Goal: Information Seeking & Learning: Learn about a topic

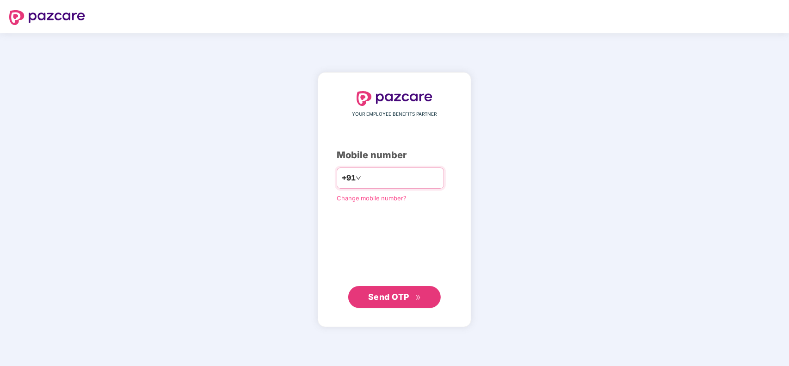
click at [389, 181] on input "number" at bounding box center [401, 178] width 76 height 15
type input "**********"
click at [400, 297] on span "Send OTP" at bounding box center [388, 296] width 41 height 10
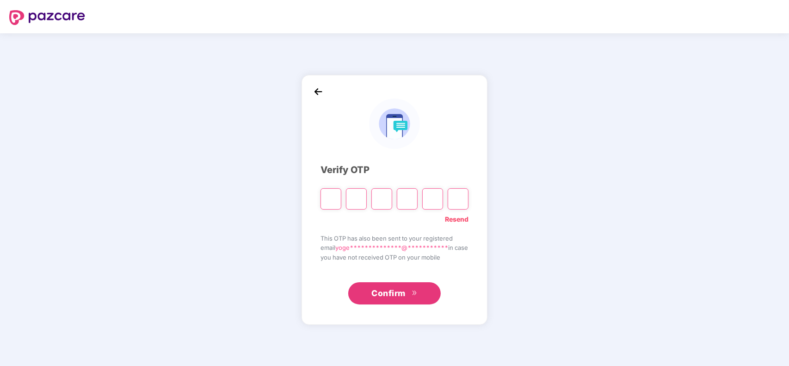
type input "*"
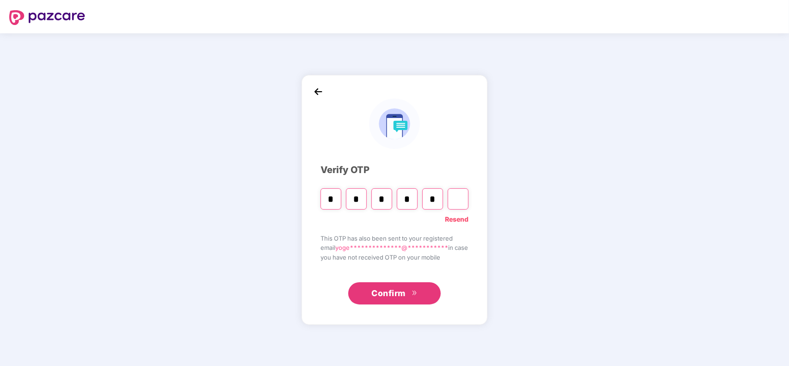
type input "*"
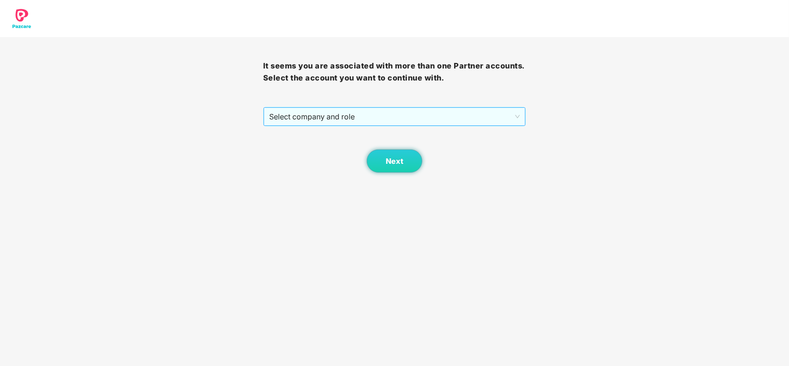
click at [347, 111] on span "Select company and role" at bounding box center [394, 117] width 251 height 18
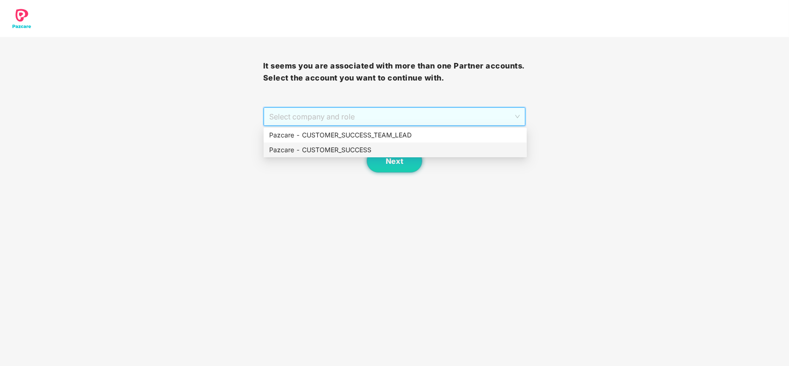
click at [338, 149] on div "Pazcare - CUSTOMER_SUCCESS" at bounding box center [395, 150] width 252 height 10
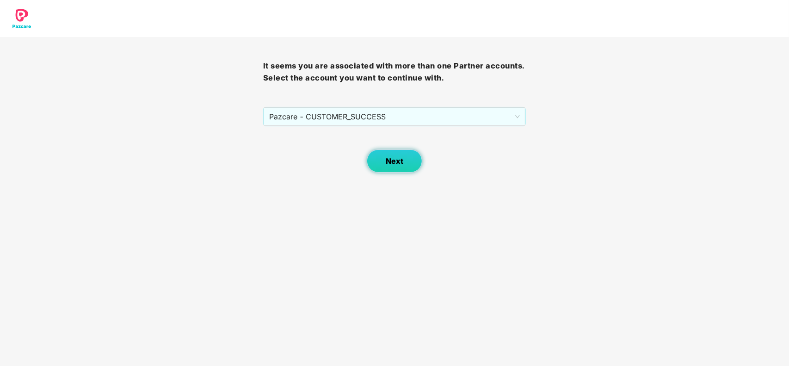
click at [389, 163] on span "Next" at bounding box center [395, 161] width 18 height 9
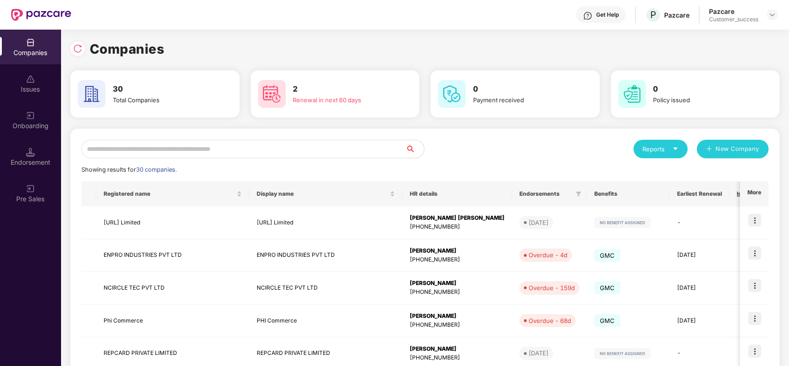
click at [280, 149] on input "text" at bounding box center [243, 149] width 324 height 19
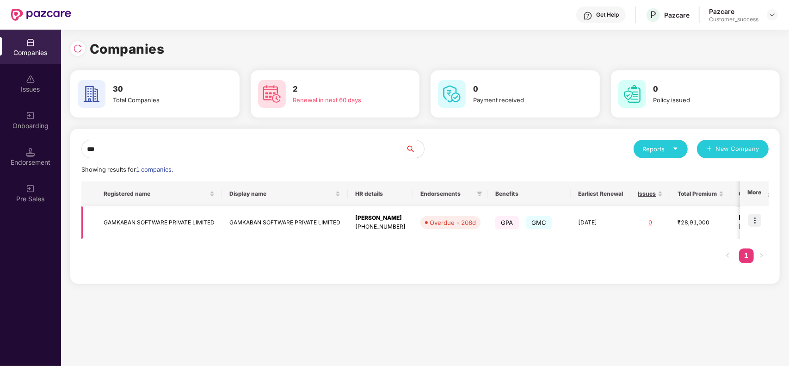
type input "***"
click at [752, 221] on img at bounding box center [755, 220] width 13 height 13
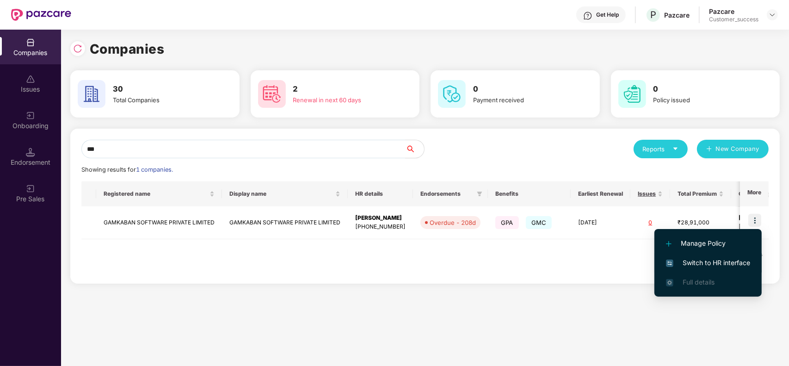
click at [698, 258] on span "Switch to HR interface" at bounding box center [708, 263] width 84 height 10
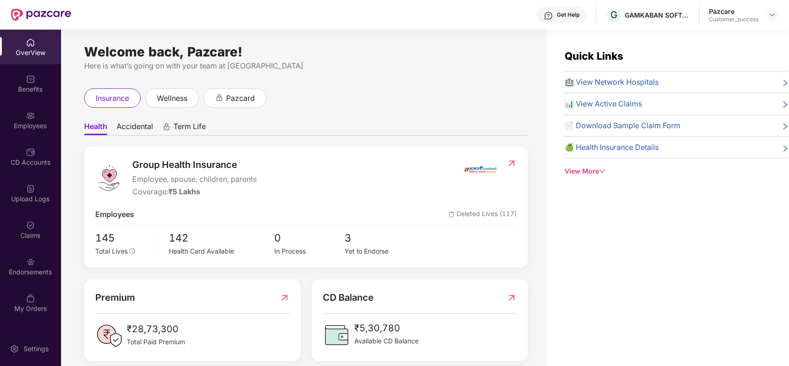
click at [36, 118] on div "Employees" at bounding box center [30, 120] width 61 height 35
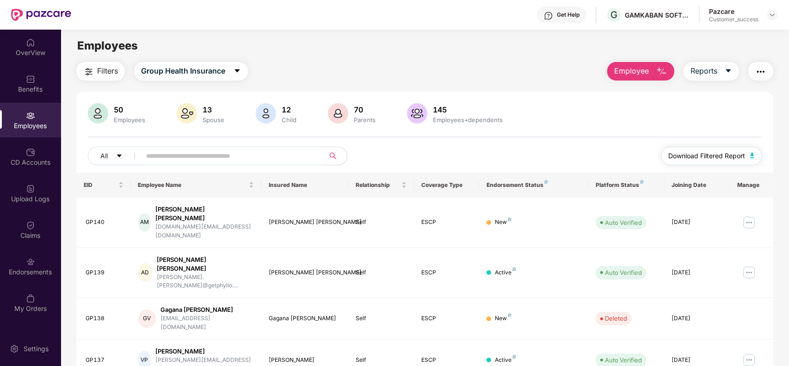
click at [697, 152] on span "Download Filtered Report" at bounding box center [707, 156] width 77 height 10
click at [38, 264] on div "Endorsements" at bounding box center [30, 266] width 61 height 35
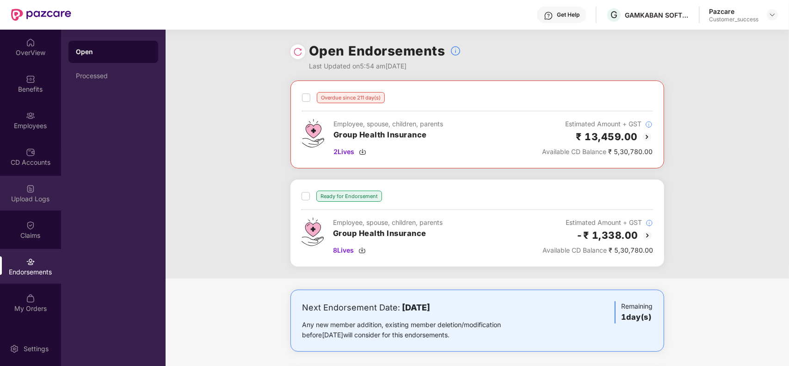
click at [38, 195] on div "Upload Logs" at bounding box center [30, 198] width 61 height 9
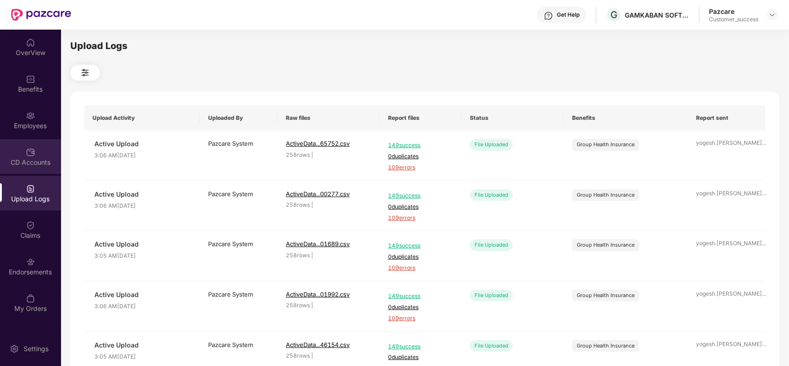
click at [37, 151] on div "CD Accounts" at bounding box center [30, 156] width 61 height 35
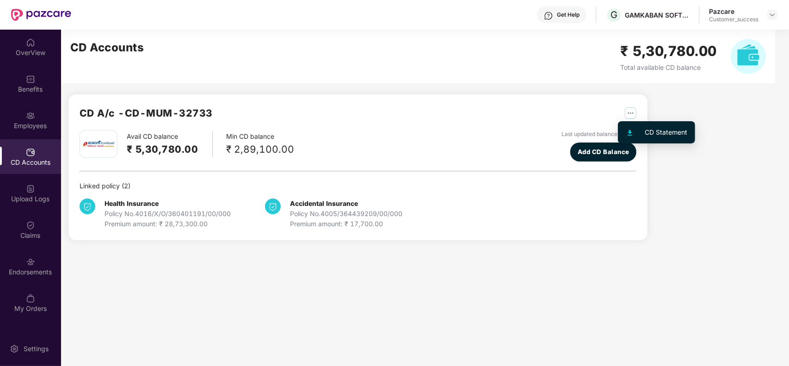
click at [631, 115] on img "button" at bounding box center [631, 113] width 12 height 12
click at [641, 130] on div at bounding box center [635, 132] width 20 height 10
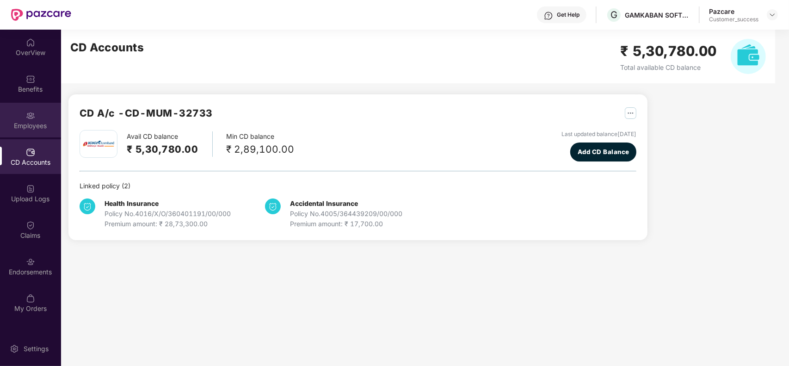
click at [25, 119] on div "Employees" at bounding box center [30, 120] width 61 height 35
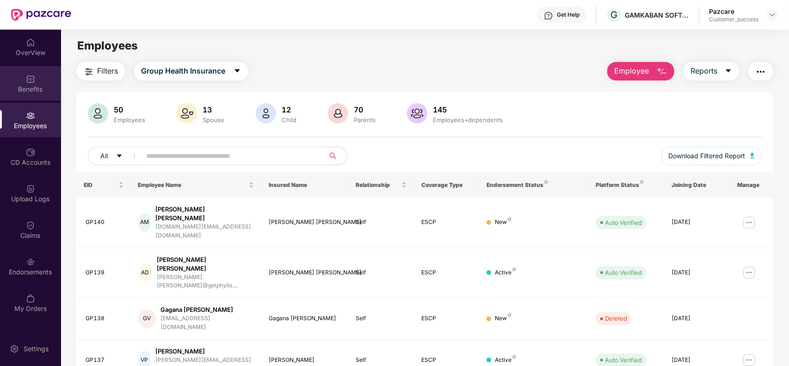
click at [31, 83] on div "Benefits" at bounding box center [30, 83] width 61 height 35
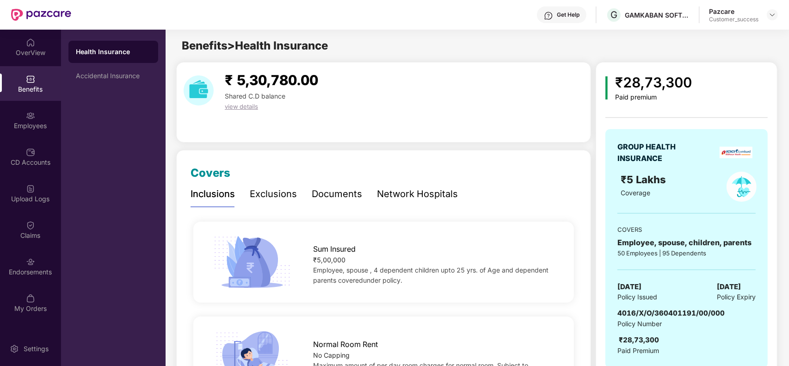
click at [341, 188] on div "Documents" at bounding box center [337, 194] width 50 height 14
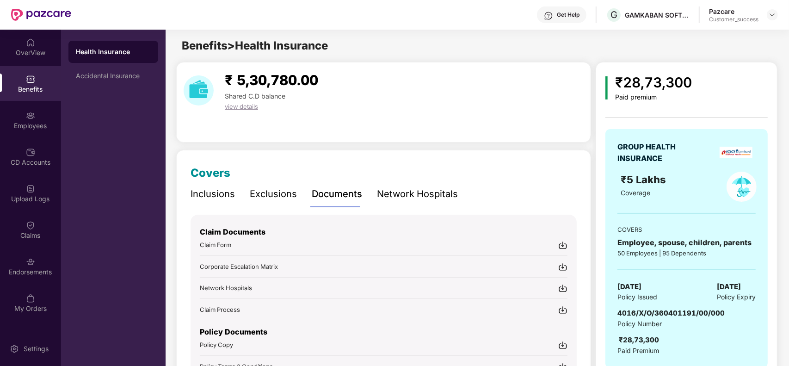
click at [561, 341] on img at bounding box center [562, 344] width 9 height 9
click at [482, 184] on div "Inclusions Exclusions Documents Network Hospitals" at bounding box center [384, 193] width 386 height 25
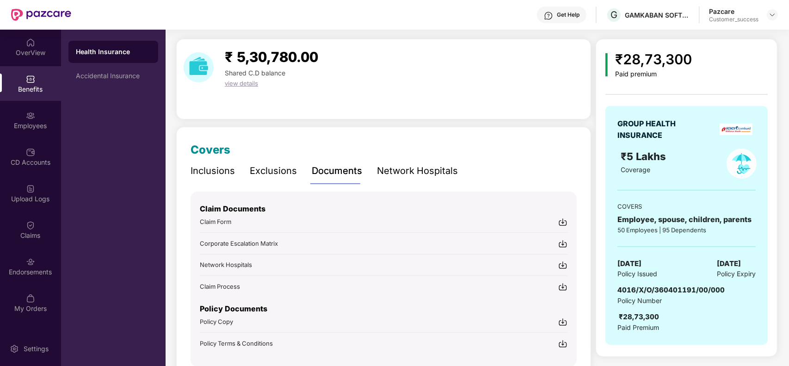
scroll to position [65, 0]
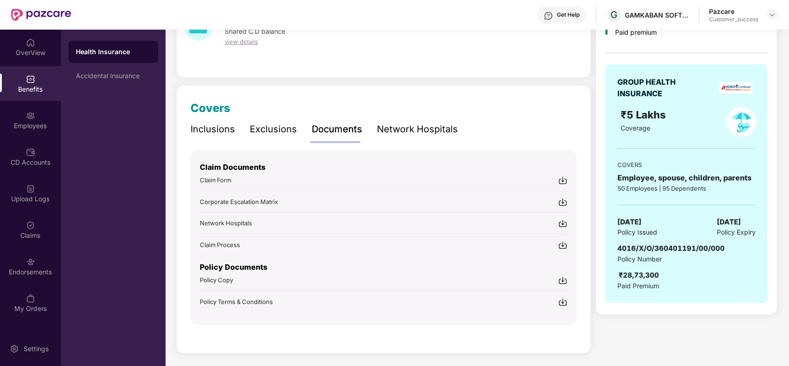
click at [328, 297] on div "Policy Terms & Conditions" at bounding box center [384, 302] width 368 height 10
click at [119, 79] on div "Accidental Insurance" at bounding box center [113, 75] width 75 height 7
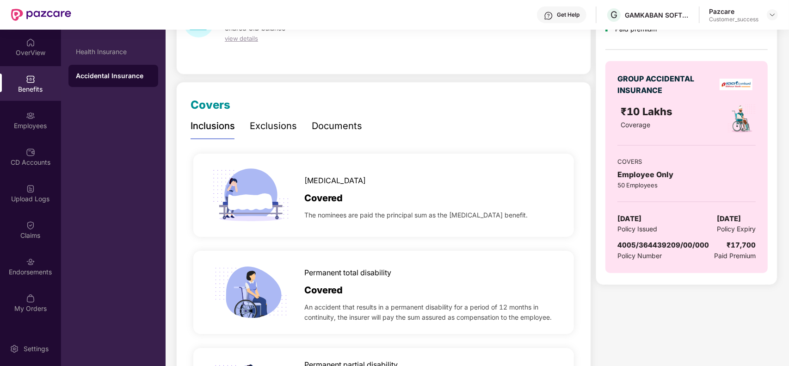
scroll to position [69, 0]
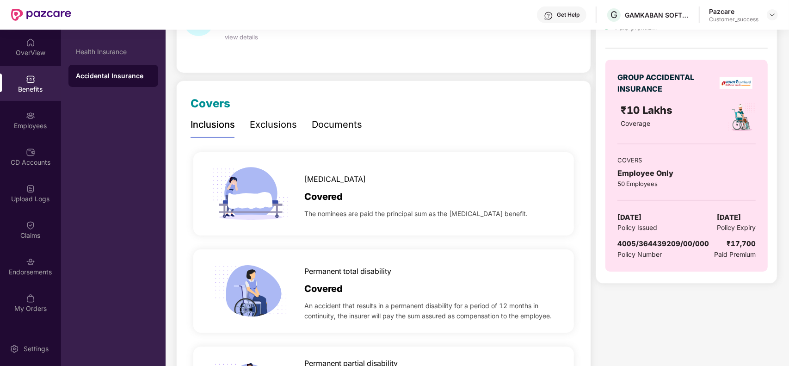
click at [343, 126] on div "Documents" at bounding box center [337, 125] width 50 height 14
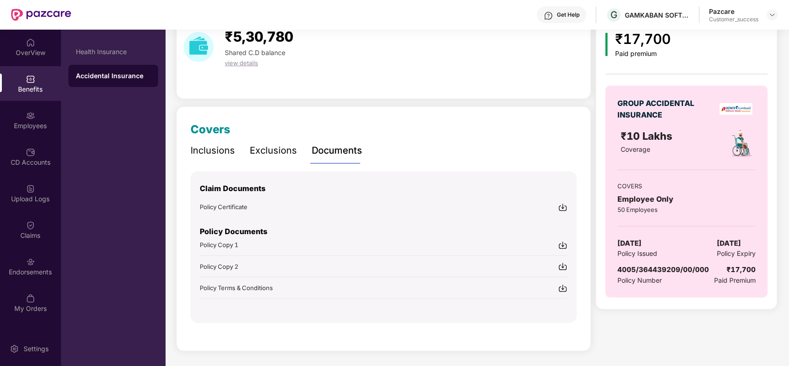
scroll to position [42, 0]
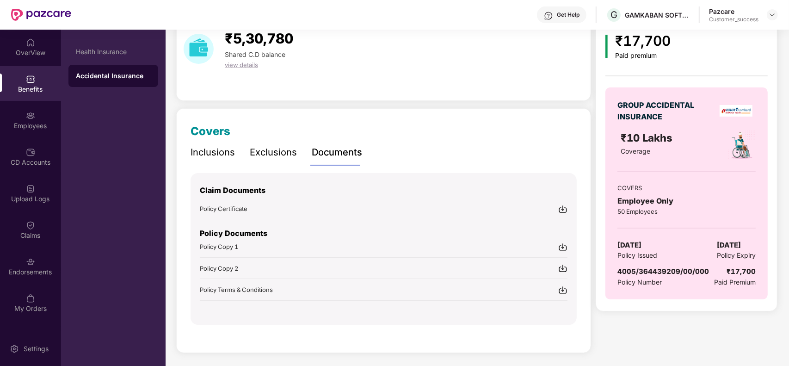
click at [563, 248] on img at bounding box center [562, 246] width 9 height 9
click at [767, 17] on div at bounding box center [772, 14] width 11 height 11
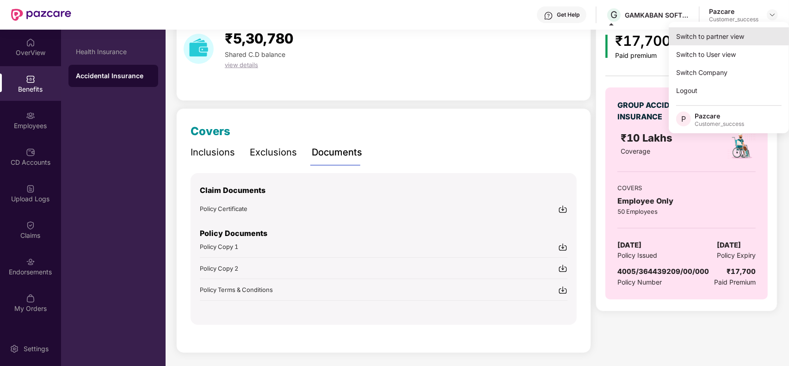
click at [720, 38] on div "Switch to partner view" at bounding box center [729, 36] width 120 height 18
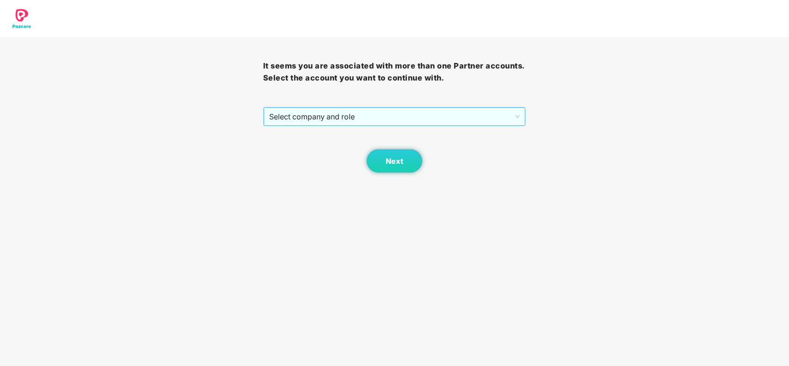
click at [303, 115] on span "Select company and role" at bounding box center [394, 117] width 251 height 18
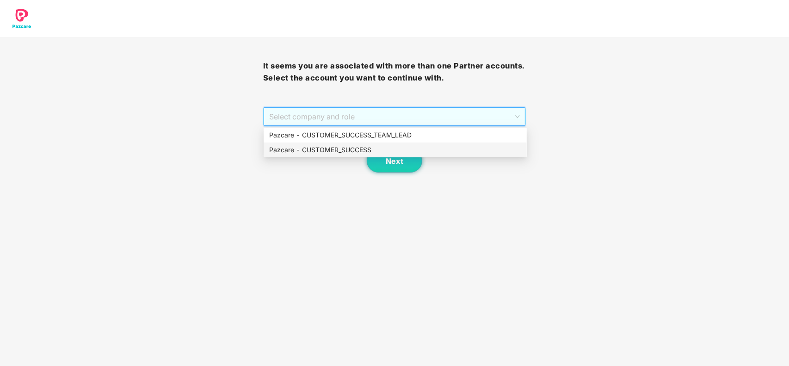
click at [308, 149] on div "Pazcare - CUSTOMER_SUCCESS" at bounding box center [395, 150] width 252 height 10
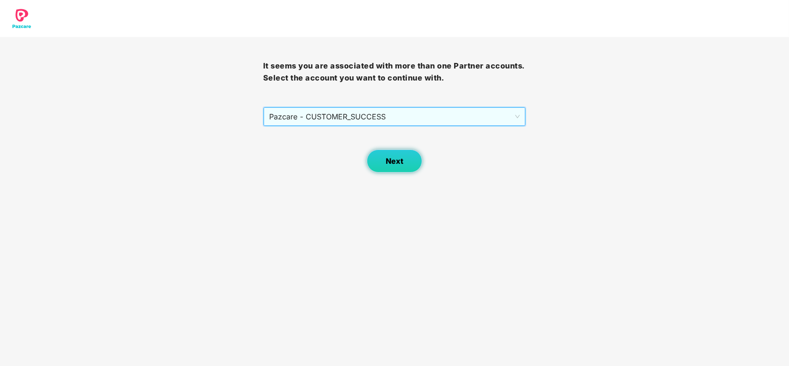
click at [386, 162] on span "Next" at bounding box center [395, 161] width 18 height 9
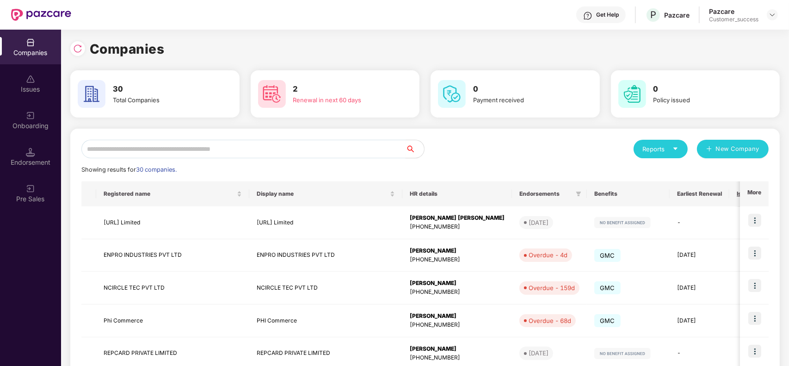
click at [221, 149] on input "text" at bounding box center [243, 149] width 324 height 19
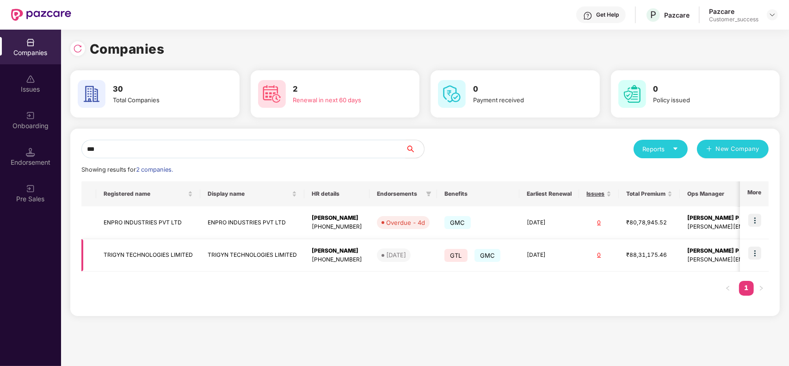
type input "***"
click at [750, 257] on img at bounding box center [755, 253] width 13 height 13
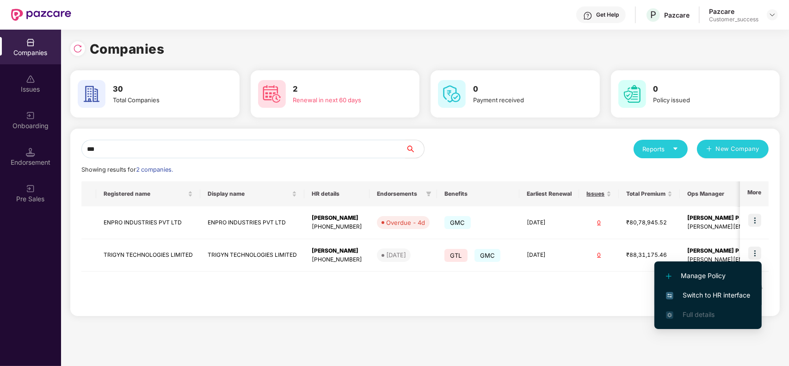
click at [697, 295] on span "Switch to HR interface" at bounding box center [708, 295] width 84 height 10
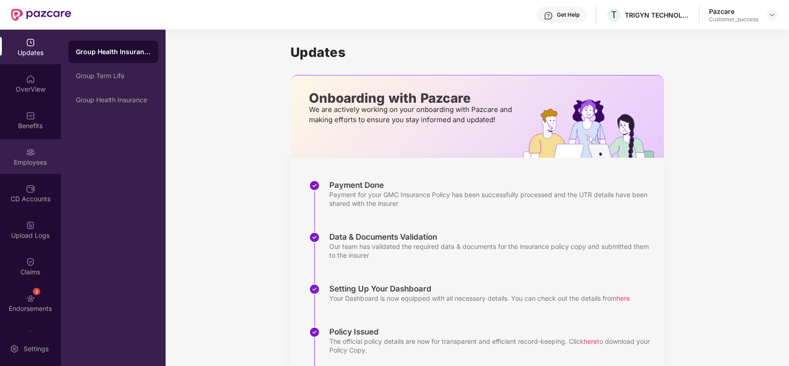
click at [31, 161] on div "Employees" at bounding box center [30, 162] width 61 height 9
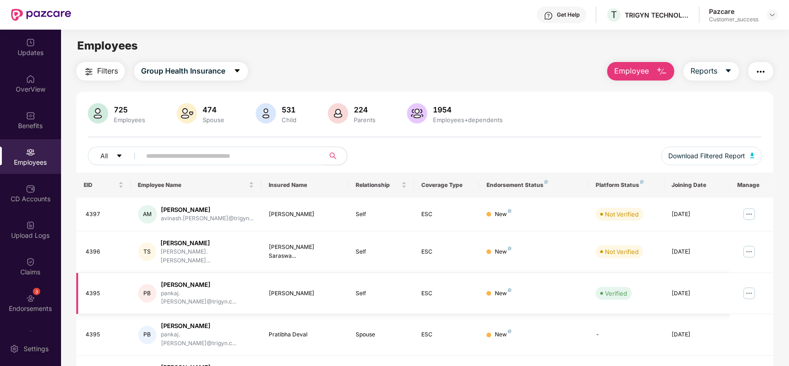
click at [750, 286] on img at bounding box center [749, 293] width 15 height 15
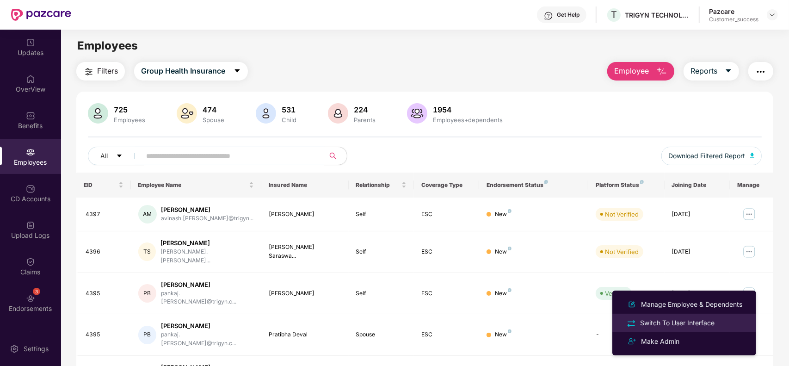
click at [692, 316] on li "Switch To User Interface" at bounding box center [685, 323] width 144 height 19
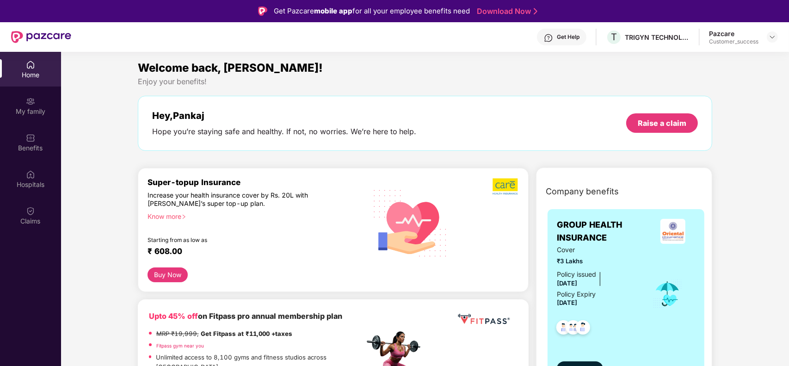
click at [28, 197] on div "Home My family Benefits Hospitals Claims" at bounding box center [30, 143] width 61 height 183
click at [29, 183] on div "Hospitals" at bounding box center [30, 184] width 61 height 9
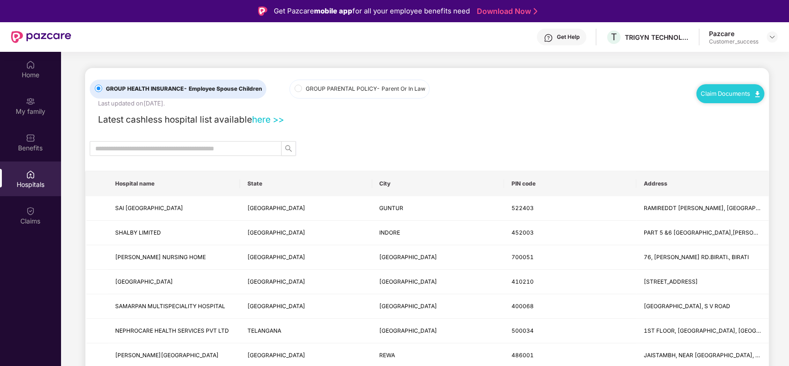
click at [265, 123] on link "here >>" at bounding box center [268, 119] width 32 height 11
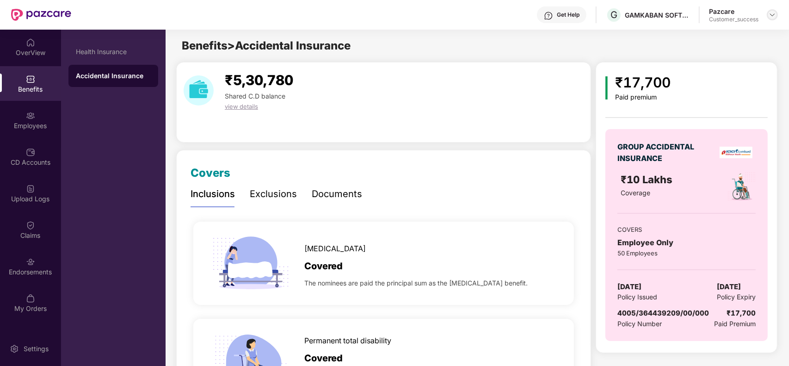
click at [771, 16] on img at bounding box center [772, 14] width 7 height 7
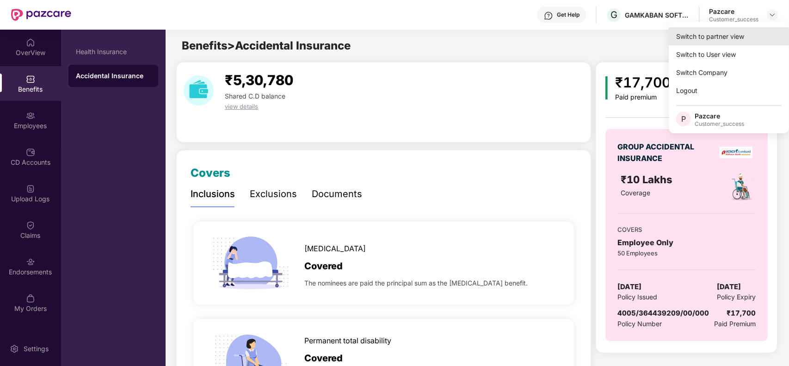
click at [737, 39] on div "Switch to partner view" at bounding box center [729, 36] width 120 height 18
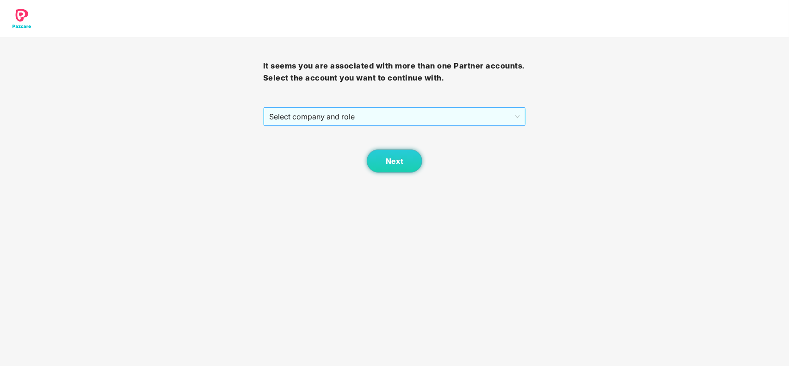
click at [359, 123] on span "Select company and role" at bounding box center [394, 117] width 251 height 18
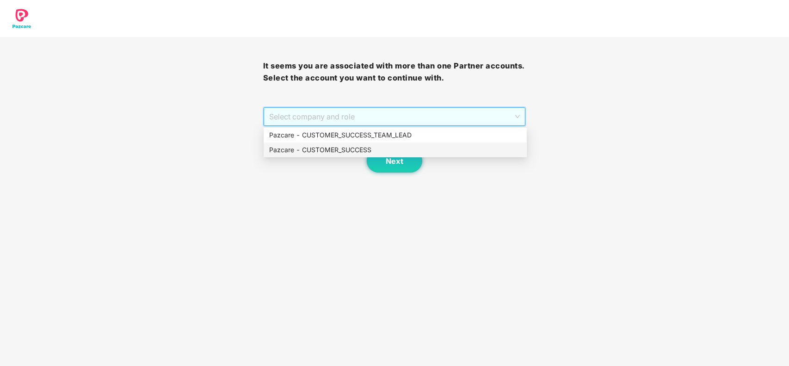
click at [349, 154] on div "Pazcare - CUSTOMER_SUCCESS" at bounding box center [395, 150] width 252 height 10
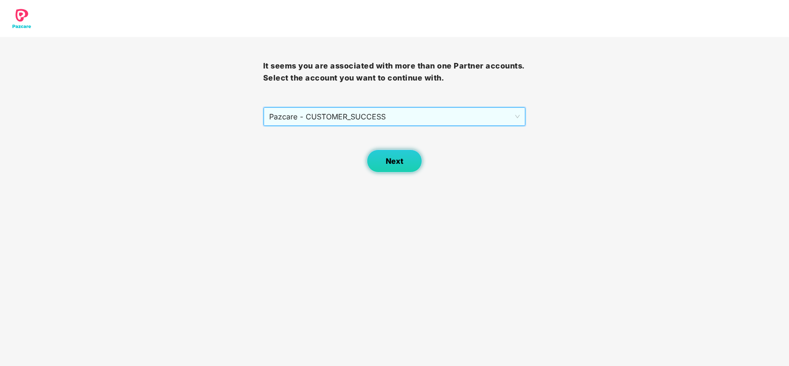
click at [388, 163] on span "Next" at bounding box center [395, 161] width 18 height 9
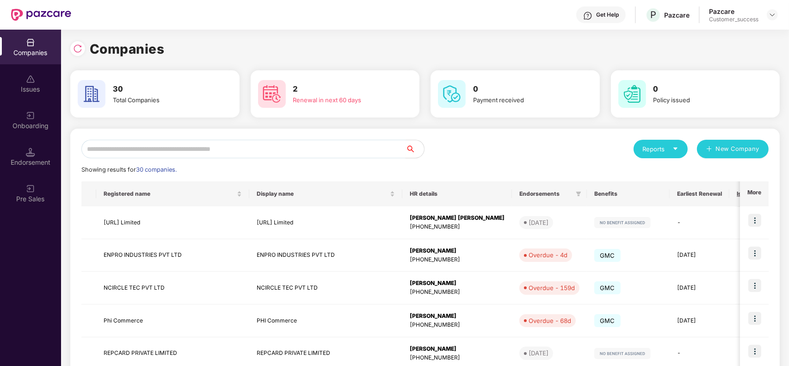
click at [170, 154] on input "text" at bounding box center [243, 149] width 324 height 19
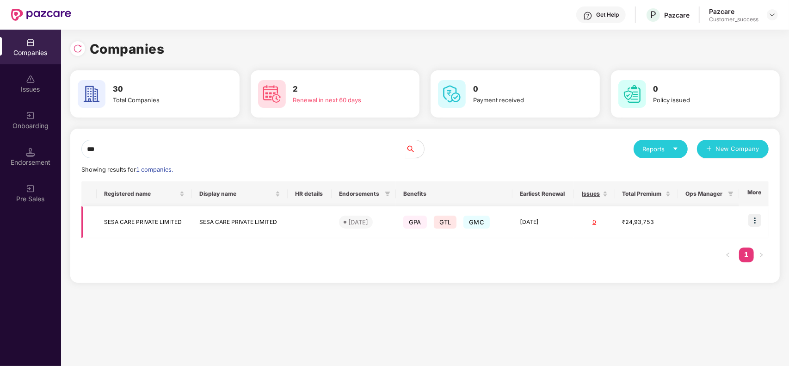
type input "***"
click at [753, 217] on img at bounding box center [755, 220] width 13 height 13
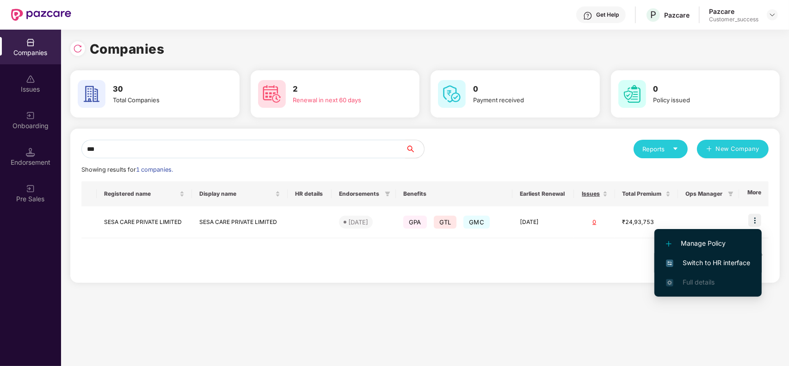
click at [713, 264] on span "Switch to HR interface" at bounding box center [708, 263] width 84 height 10
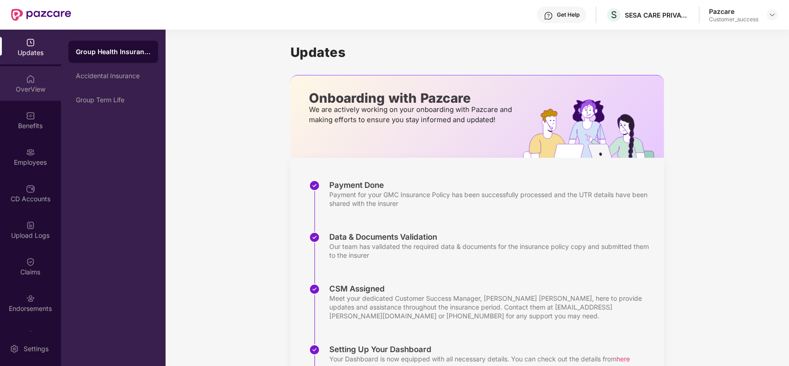
click at [42, 89] on div "OverView" at bounding box center [30, 89] width 61 height 9
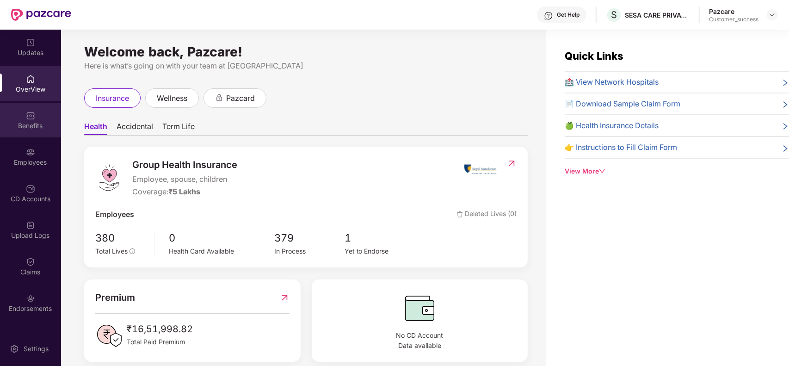
click at [28, 112] on img at bounding box center [30, 115] width 9 height 9
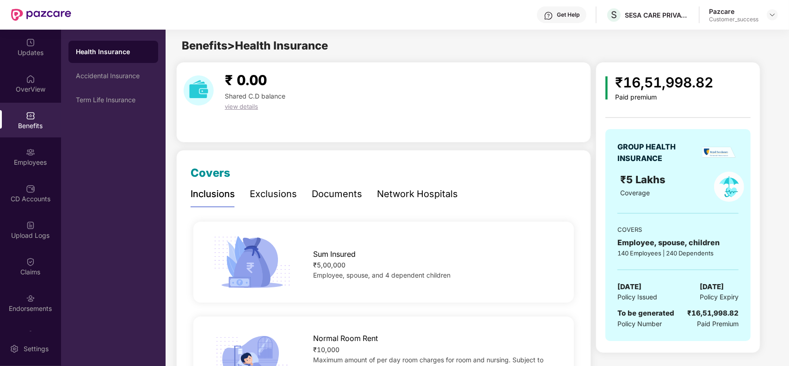
click at [392, 113] on div "₹ 0.00 Shared C.D balance view details" at bounding box center [383, 102] width 415 height 80
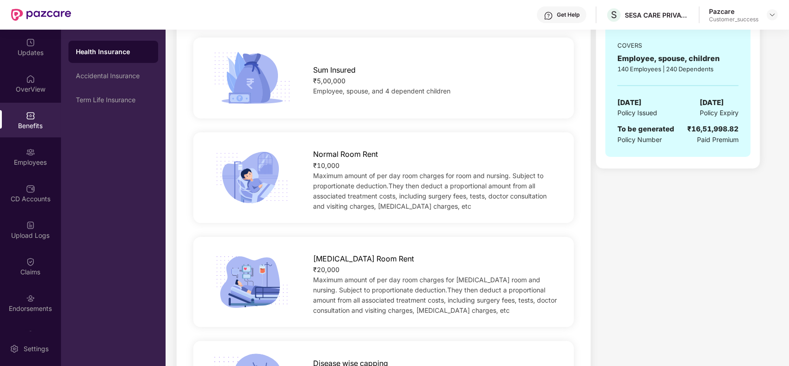
scroll to position [208, 0]
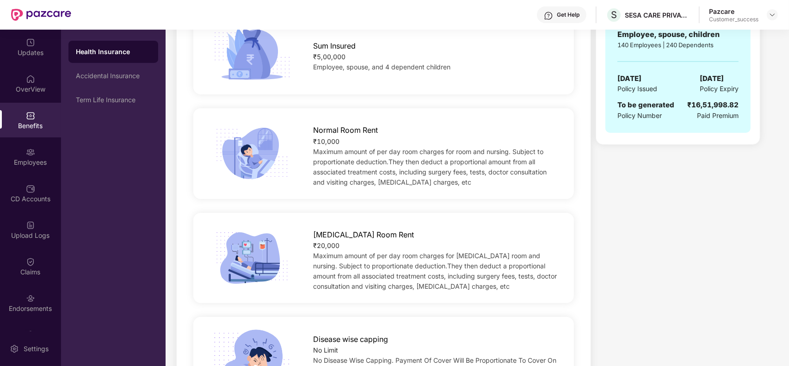
click at [479, 207] on div "ICU Room Rent ₹20,000 Maximum amount of per day room charges for ICU room and n…" at bounding box center [384, 258] width 386 height 104
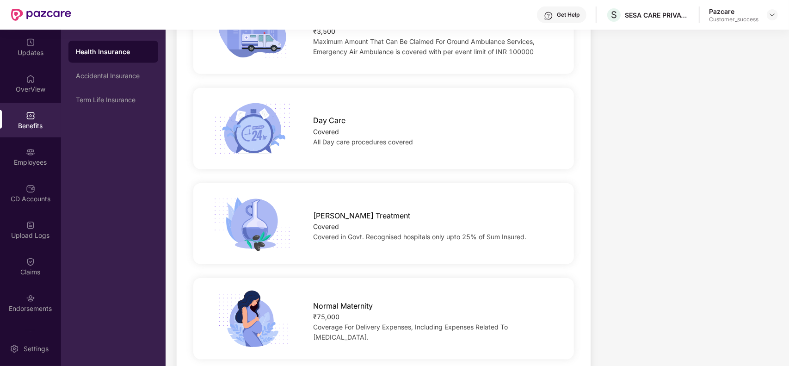
scroll to position [902, 0]
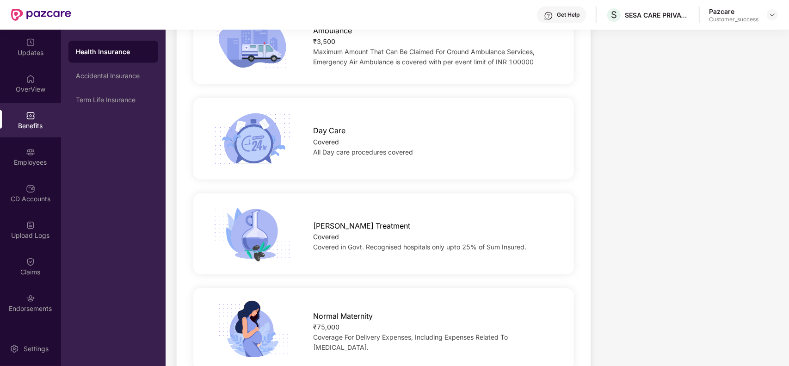
click at [580, 185] on div "Covers Inclusions Exclusions Documents Network Hospitals Sum Insured ₹5,00,000 …" at bounding box center [383, 302] width 415 height 2108
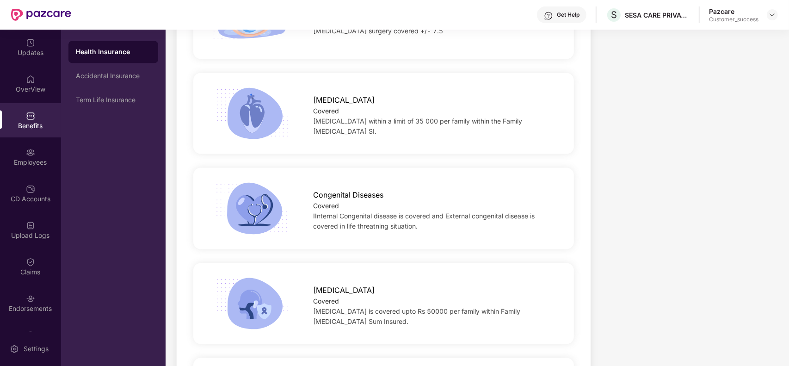
scroll to position [1712, 0]
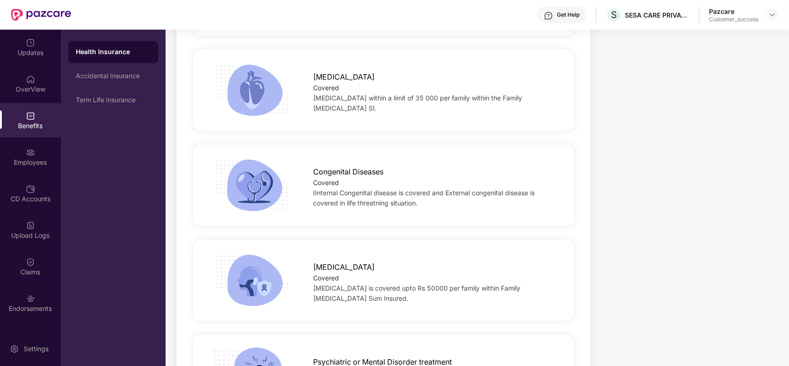
click at [329, 174] on span "Congenital Diseases" at bounding box center [348, 172] width 70 height 12
copy span "Congenital"
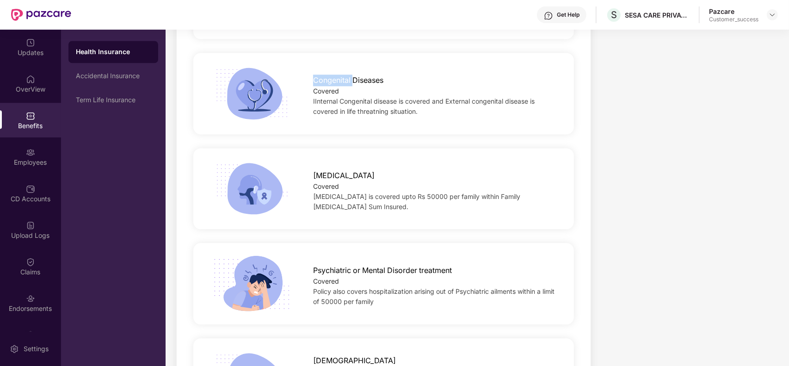
scroll to position [1827, 0]
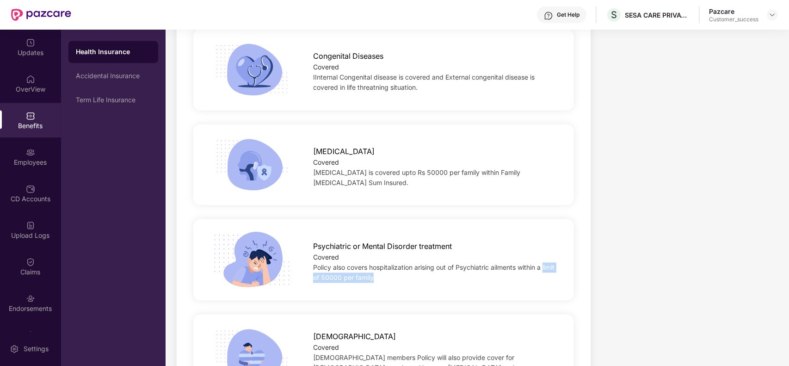
drag, startPoint x: 390, startPoint y: 276, endPoint x: 311, endPoint y: 280, distance: 78.3
click at [311, 280] on div "Psychiatric or Mental Disorder treatment Covered Policy also covers hospitaliza…" at bounding box center [435, 259] width 274 height 47
copy span "limit of 50000 per family"
click at [390, 269] on span "Policy also covers hospitalization arising out of Psychiatric ailments within a…" at bounding box center [433, 272] width 241 height 18
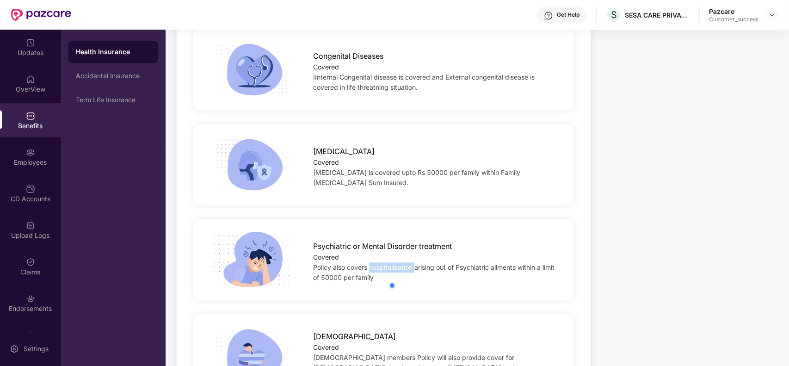
copy span "hospitalization"
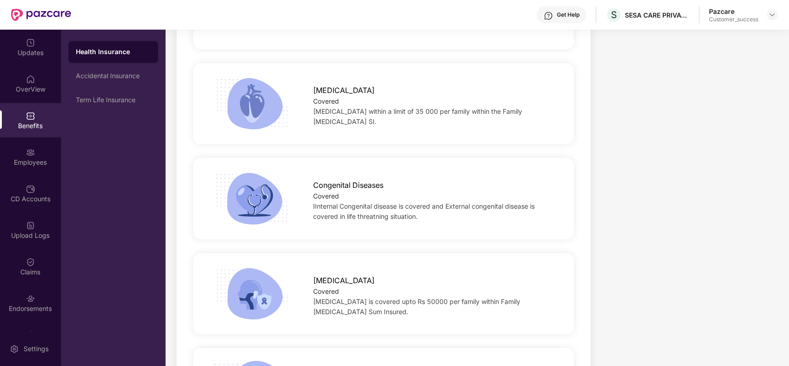
scroll to position [1675, 0]
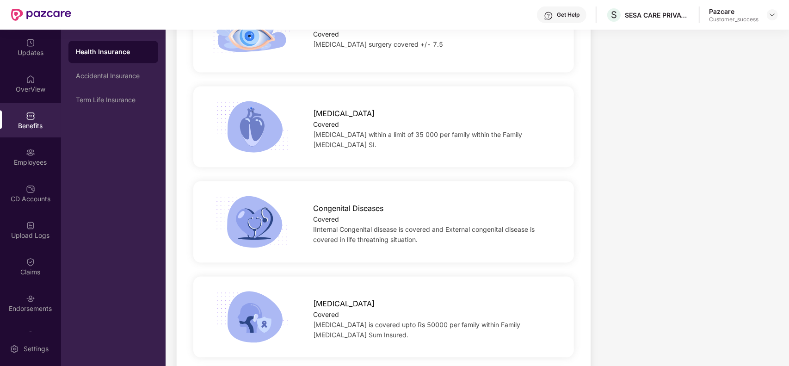
drag, startPoint x: 442, startPoint y: 112, endPoint x: 314, endPoint y: 115, distance: 128.2
click at [314, 115] on span "[MEDICAL_DATA]" at bounding box center [344, 114] width 62 height 12
copy span "[MEDICAL_DATA]"
drag, startPoint x: 429, startPoint y: 135, endPoint x: 546, endPoint y: 135, distance: 116.6
click at [522, 135] on span "Functional Endoscopic Sinus Surgery within a limit of 35 000 per family within …" at bounding box center [417, 139] width 209 height 18
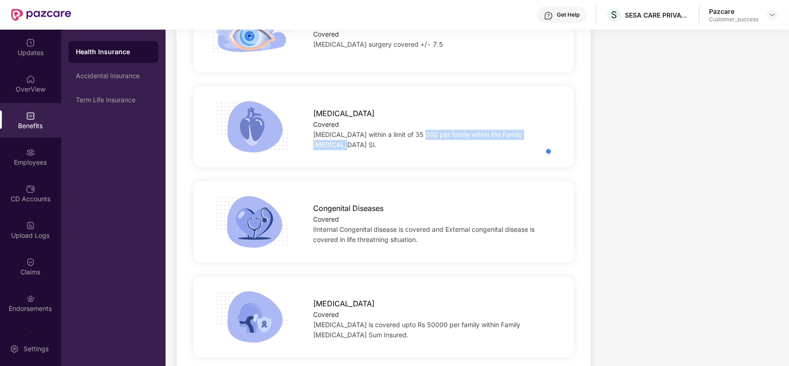
copy span "within a limit of 35 000 per family within"
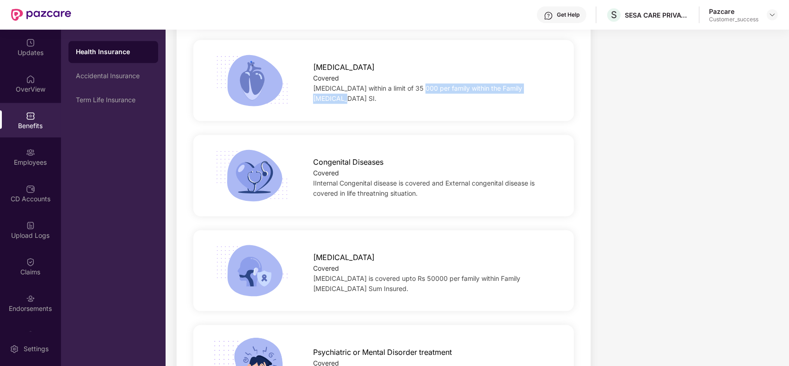
scroll to position [1745, 0]
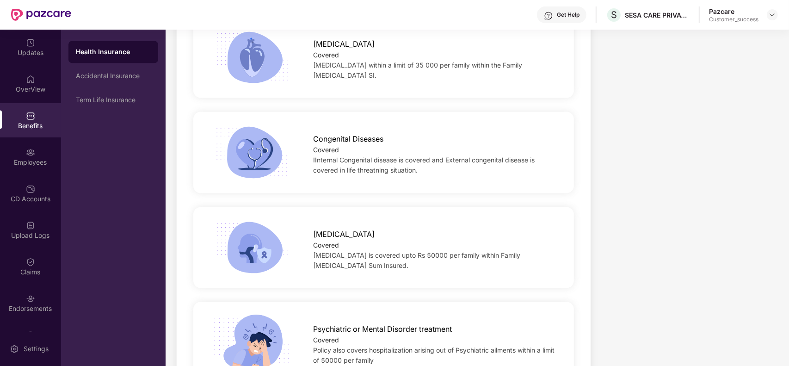
click at [329, 229] on span "[MEDICAL_DATA]" at bounding box center [344, 235] width 62 height 12
copy span "[MEDICAL_DATA]"
drag, startPoint x: 340, startPoint y: 255, endPoint x: 450, endPoint y: 257, distance: 109.2
click at [450, 257] on span "Lucentis is covered upto Rs 50000 per family within Family Floater Sum Insured." at bounding box center [416, 260] width 207 height 18
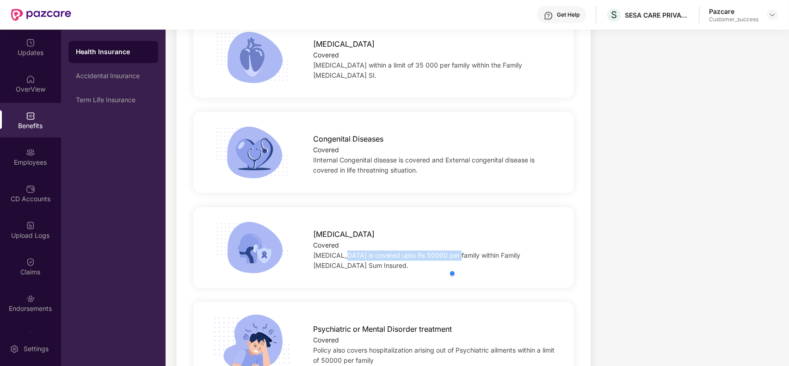
copy span "is covered upto Rs 50000 per family"
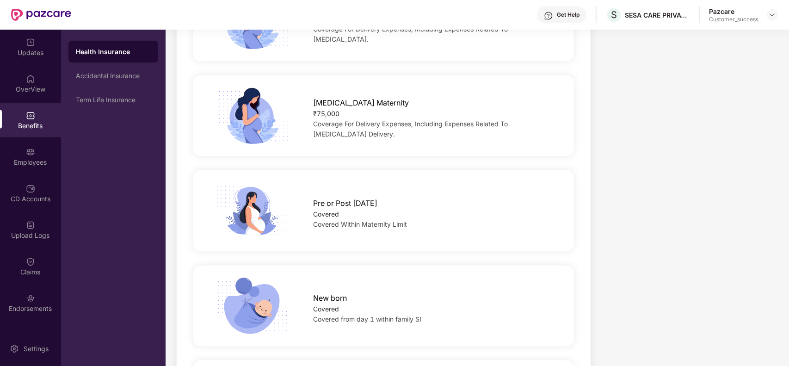
scroll to position [1213, 0]
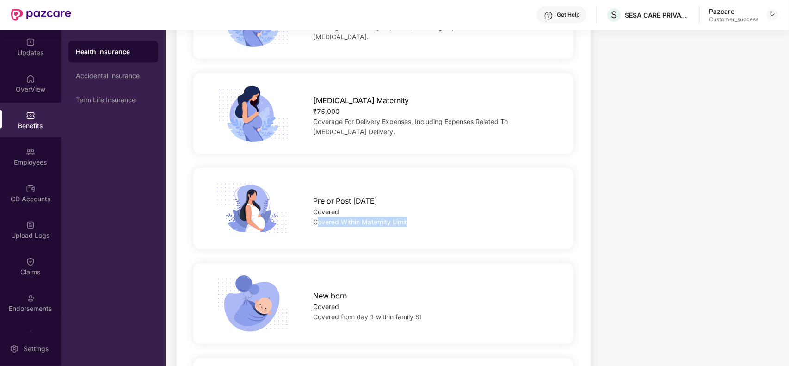
drag, startPoint x: 411, startPoint y: 223, endPoint x: 317, endPoint y: 217, distance: 94.2
click at [317, 217] on div "Covered Within Maternity Limit" at bounding box center [435, 222] width 244 height 10
copy span "Covered Within Maternity Limit"
click at [91, 72] on div "Accidental Insurance" at bounding box center [113, 75] width 75 height 7
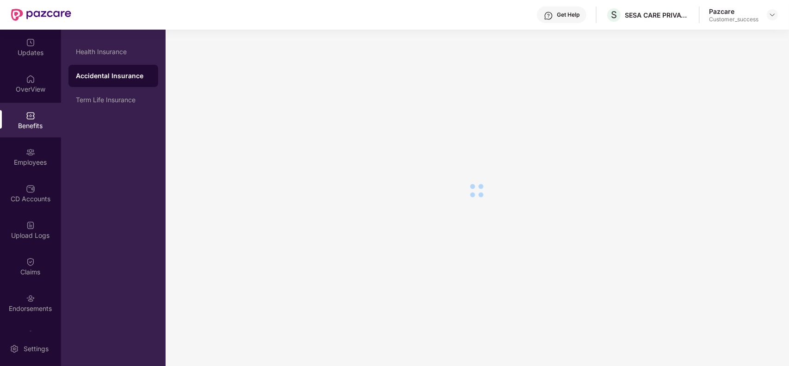
scroll to position [0, 0]
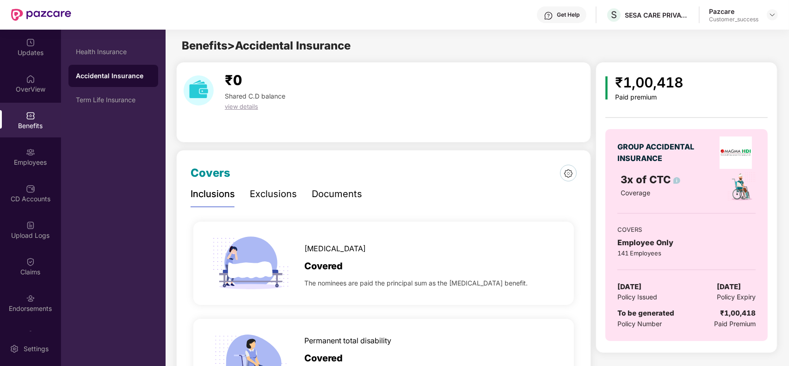
click at [272, 193] on div "Exclusions" at bounding box center [273, 194] width 47 height 14
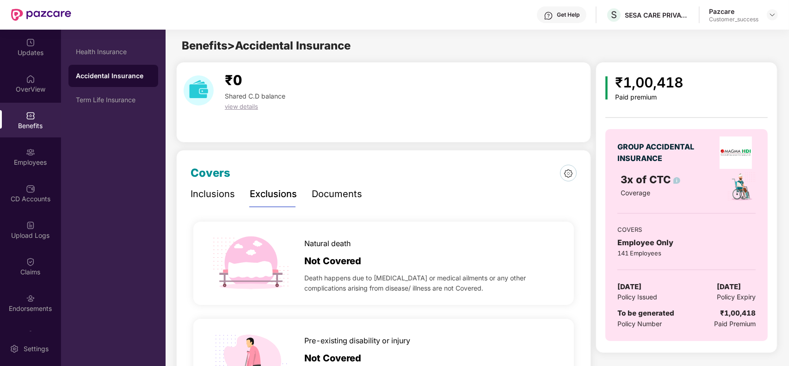
click at [432, 179] on div "Covers" at bounding box center [384, 173] width 386 height 18
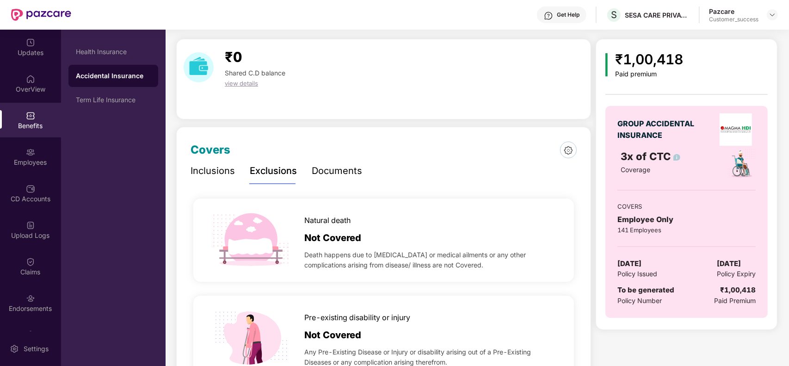
scroll to position [46, 0]
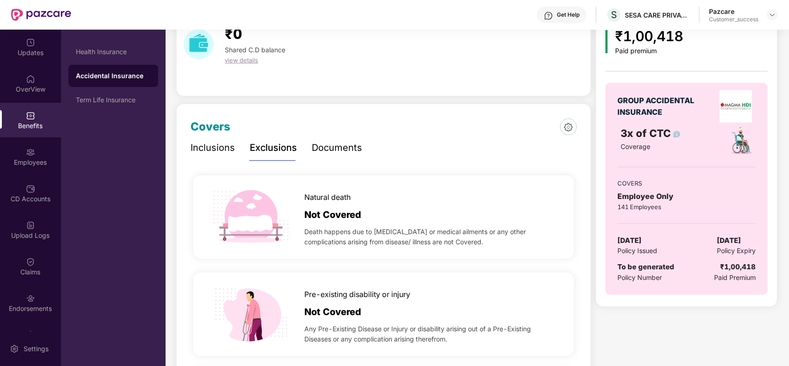
click at [435, 173] on div "Natural death Not Covered Death happens due to natural causes or medical ailmen…" at bounding box center [384, 216] width 386 height 97
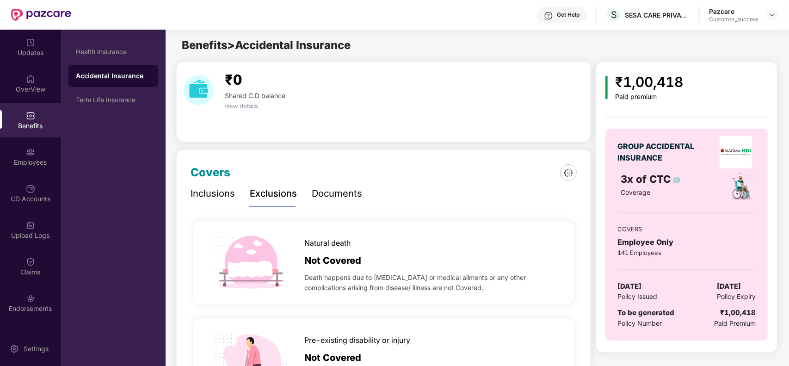
scroll to position [0, 0]
click at [218, 192] on div "Inclusions" at bounding box center [213, 194] width 44 height 14
